Goal: Navigation & Orientation: Find specific page/section

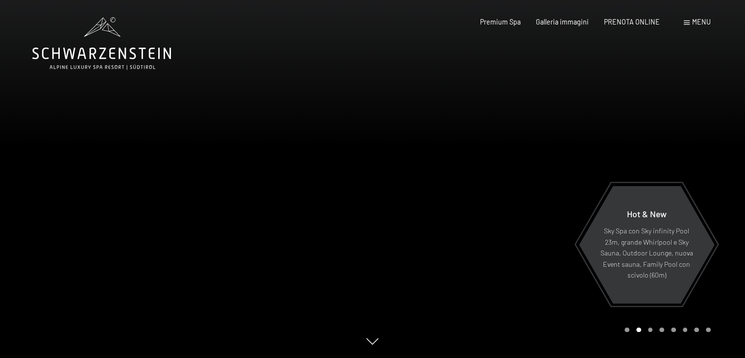
scroll to position [65, 0]
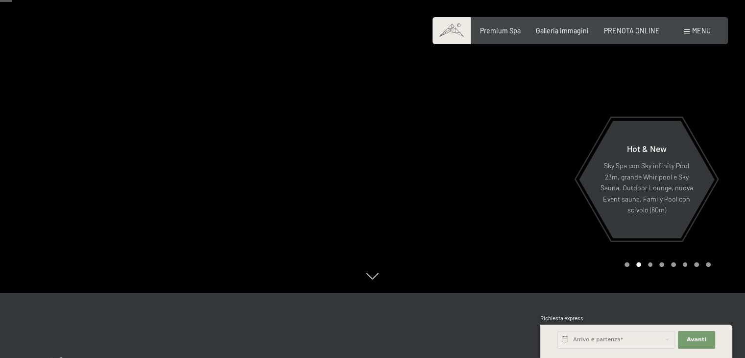
click at [480, 226] on div at bounding box center [559, 114] width 373 height 358
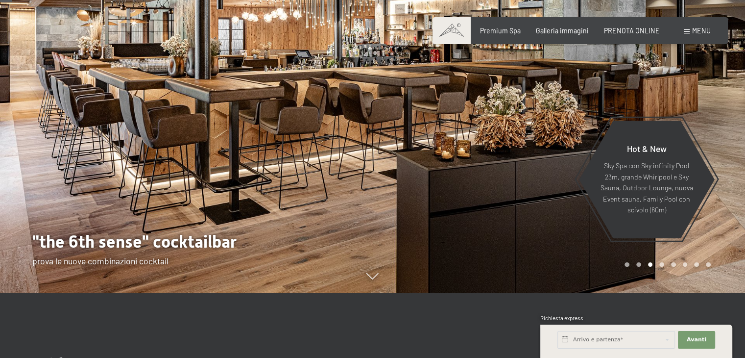
click at [472, 230] on div at bounding box center [559, 114] width 373 height 358
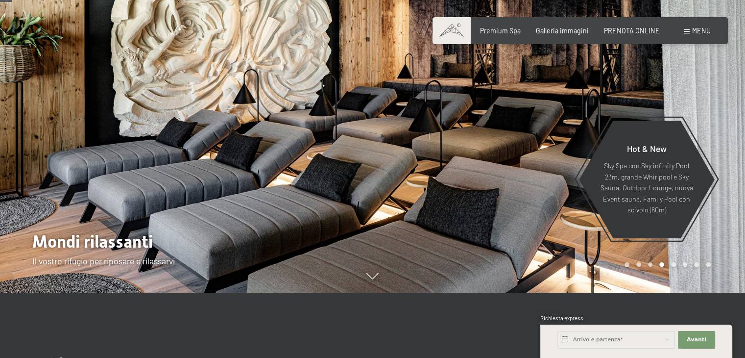
click at [482, 233] on div at bounding box center [559, 114] width 373 height 358
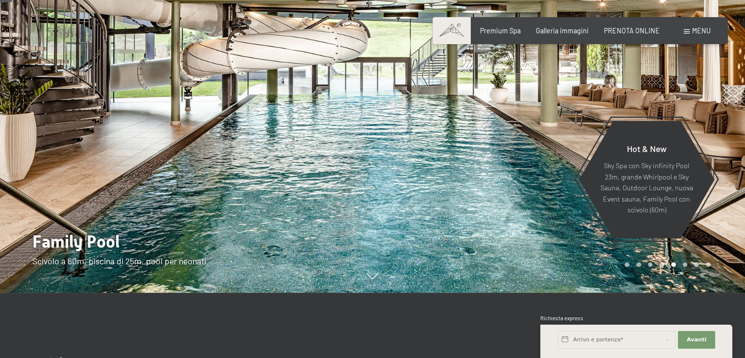
scroll to position [0, 0]
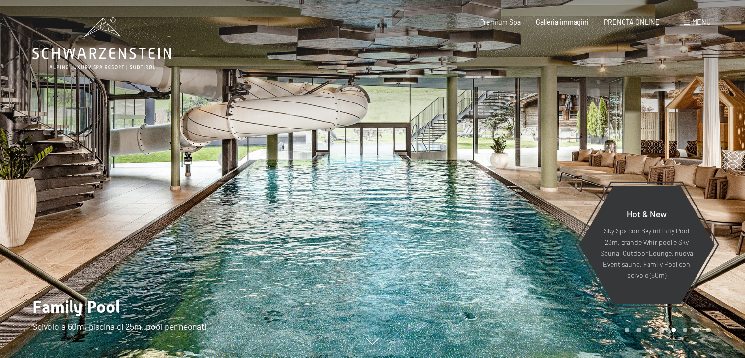
click at [525, 175] on div at bounding box center [559, 179] width 373 height 358
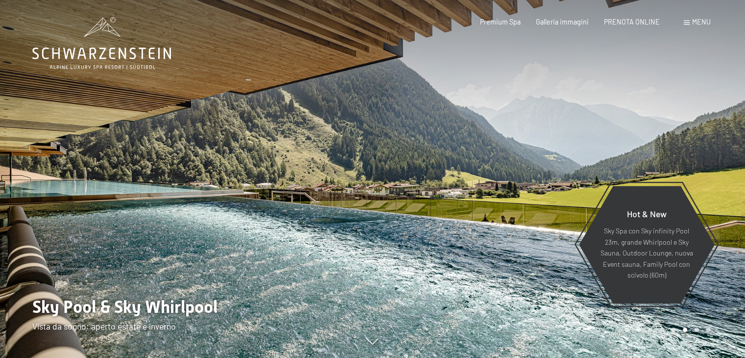
click at [492, 176] on div at bounding box center [559, 179] width 373 height 358
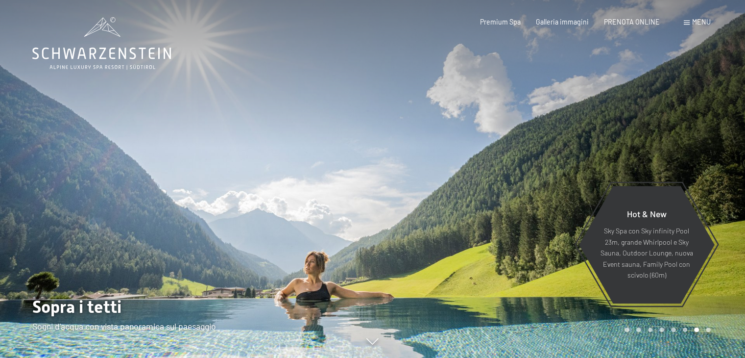
click at [492, 176] on div at bounding box center [559, 179] width 373 height 358
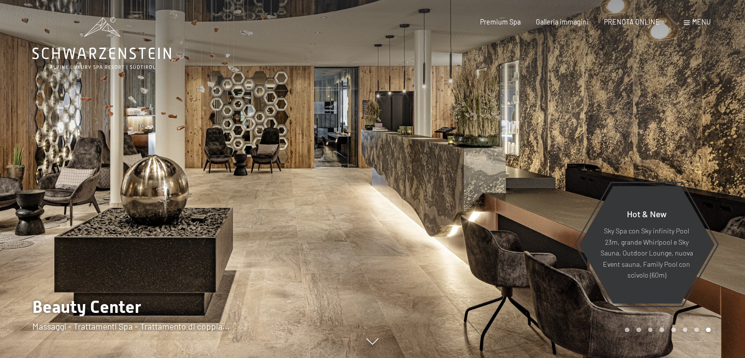
click at [492, 176] on div at bounding box center [559, 179] width 373 height 358
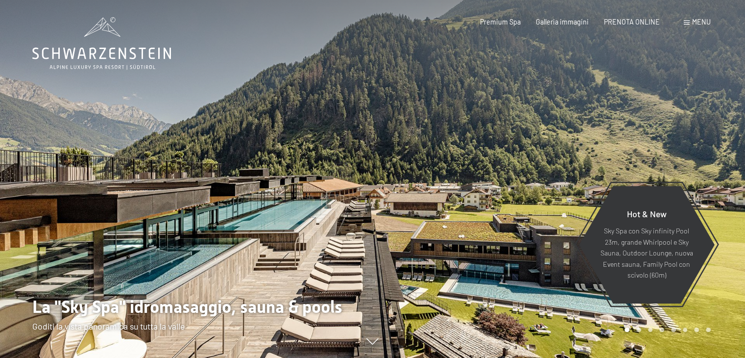
scroll to position [65, 0]
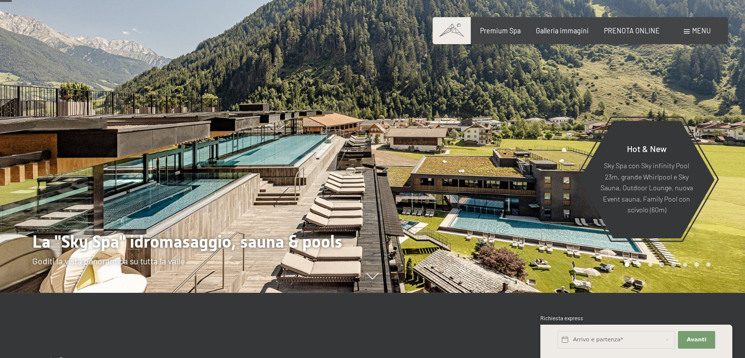
click at [566, 36] on div "Prenotazione Richiesta Premium Spa Galleria immagini PRENOTA ONLINE Menu DE IT …" at bounding box center [580, 31] width 261 height 10
click at [573, 33] on span "Galleria immagini" at bounding box center [562, 29] width 53 height 8
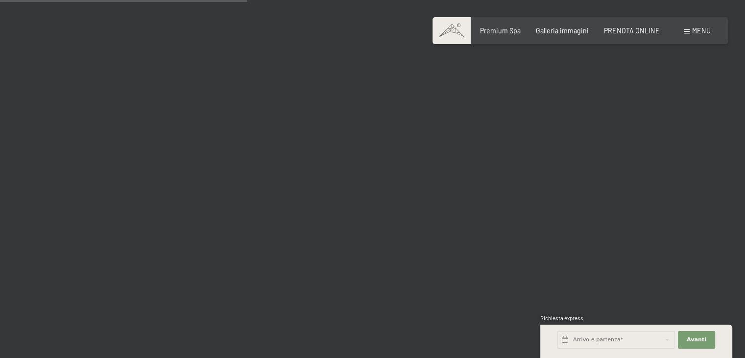
scroll to position [3657, 0]
